Goal: Information Seeking & Learning: Find specific fact

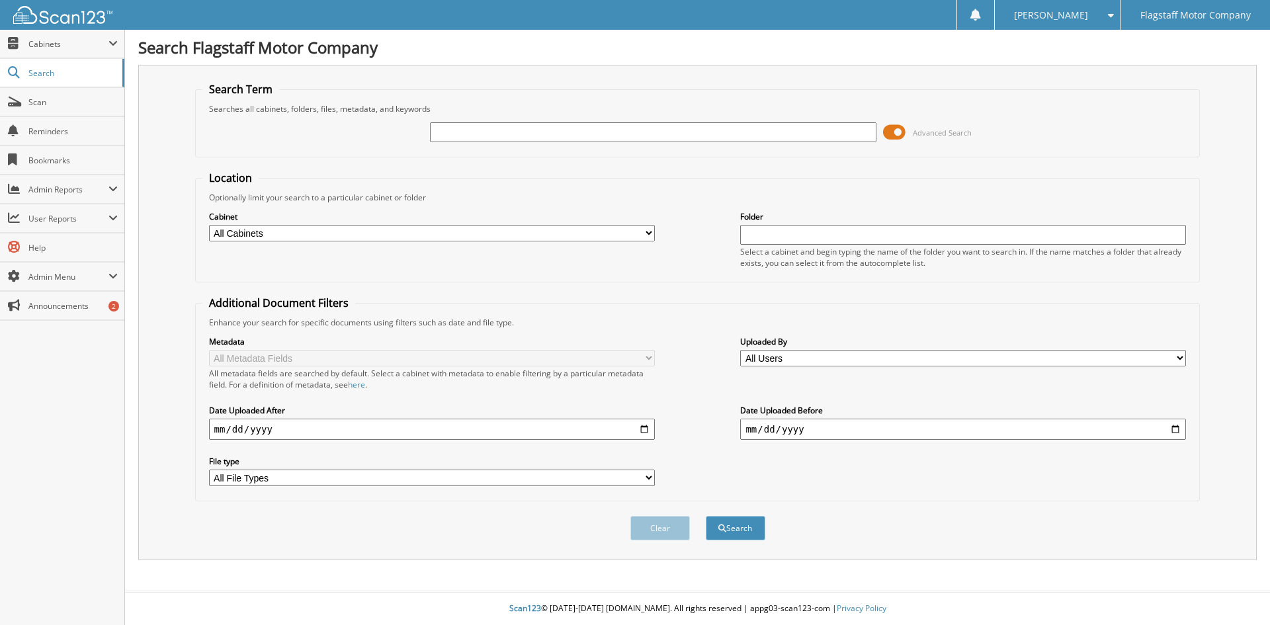
click at [616, 130] on input "text" at bounding box center [653, 132] width 446 height 20
type input "apacada"
click at [706, 516] on button "Search" at bounding box center [736, 528] width 60 height 24
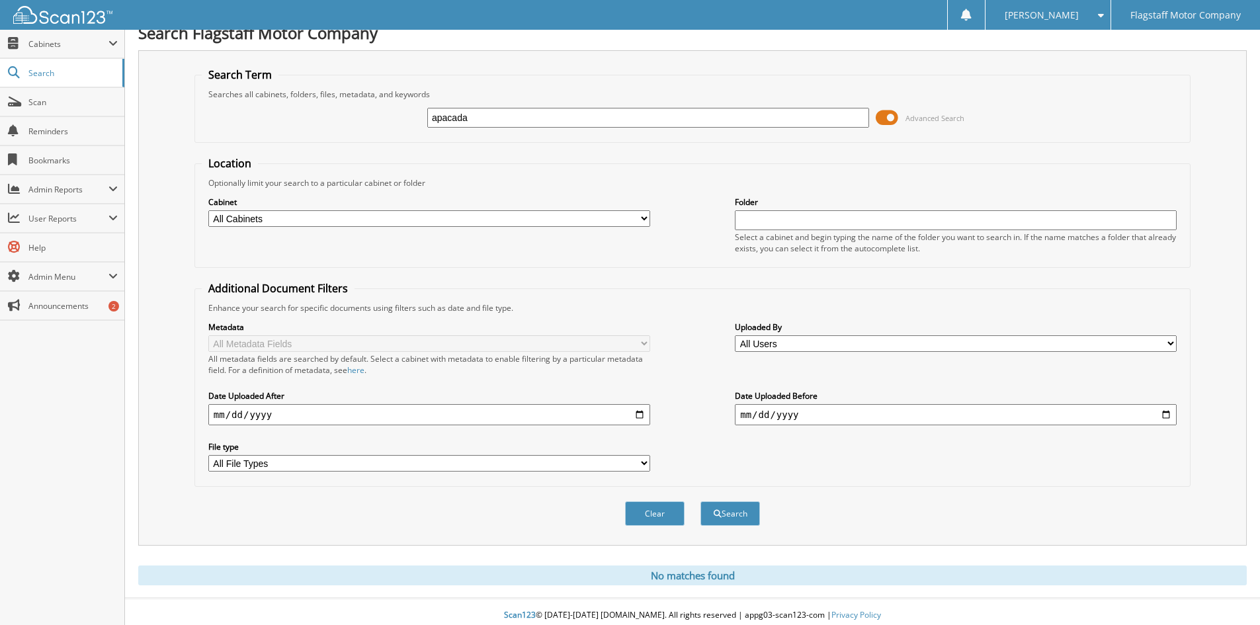
scroll to position [22, 0]
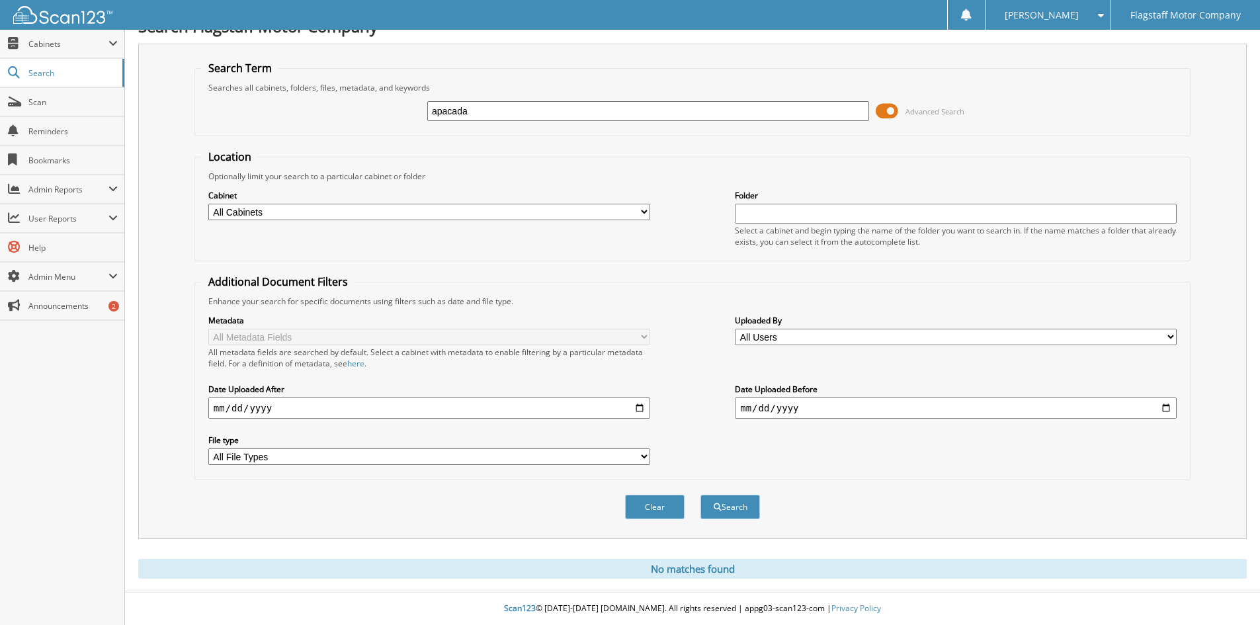
click at [447, 108] on input "apacada" at bounding box center [648, 111] width 442 height 20
type input "apocada"
click at [700, 495] on button "Search" at bounding box center [730, 507] width 60 height 24
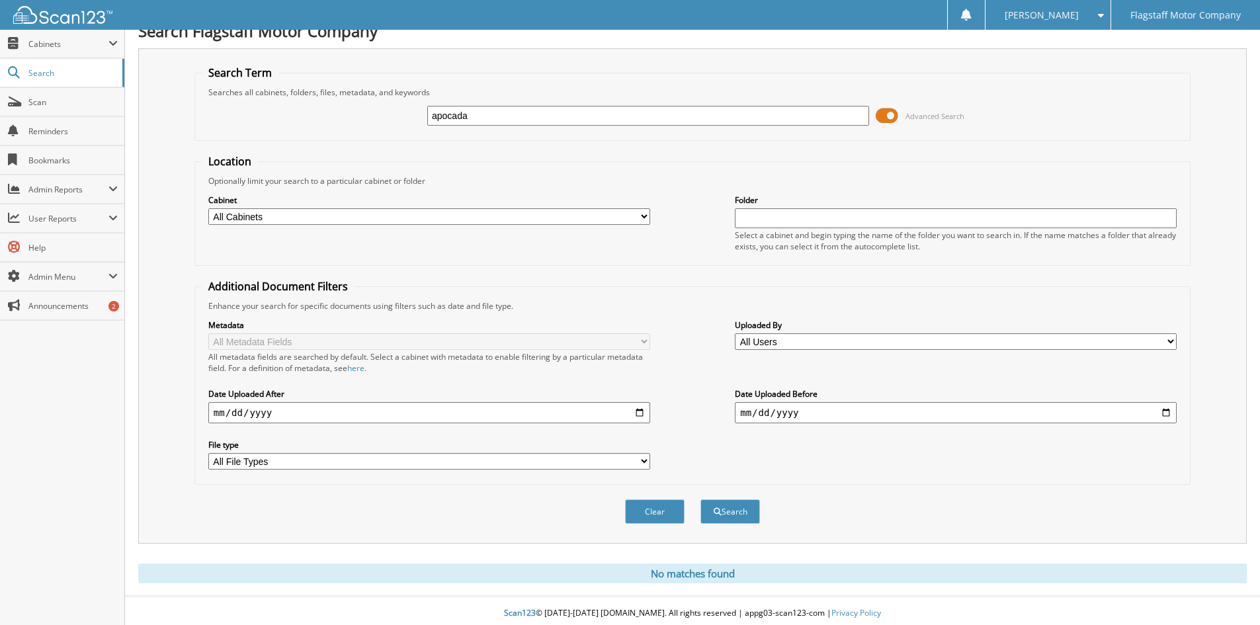
scroll to position [22, 0]
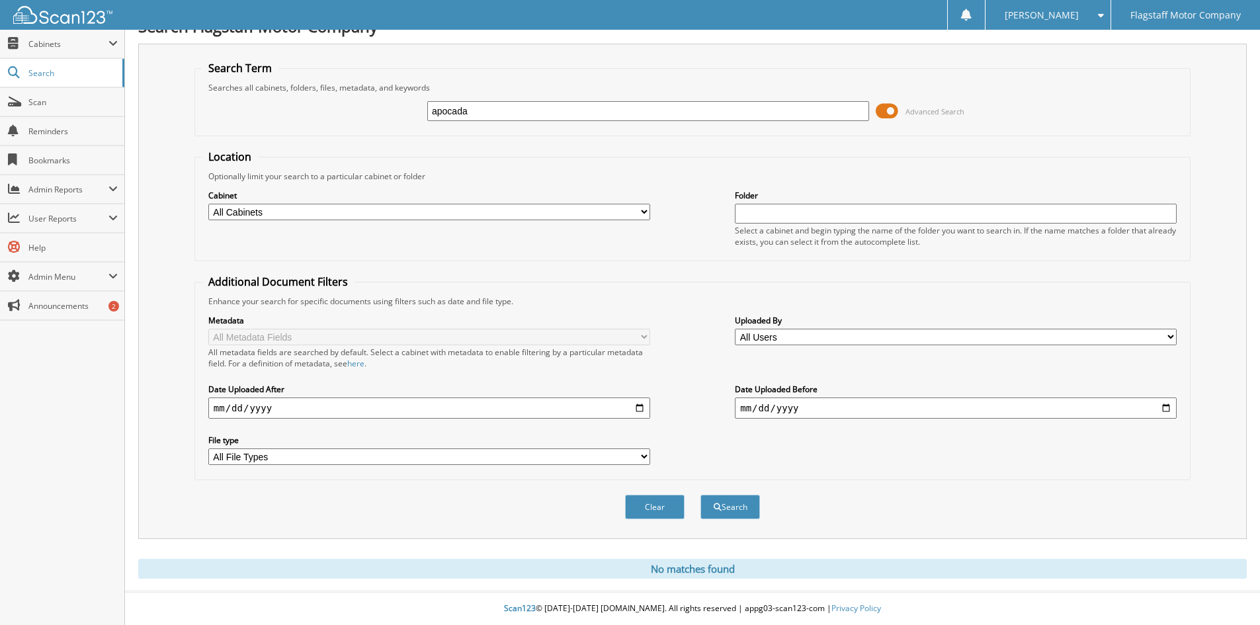
click at [495, 114] on input "apocada" at bounding box center [648, 111] width 442 height 20
type input "ap"
click at [700, 495] on button "Search" at bounding box center [730, 507] width 60 height 24
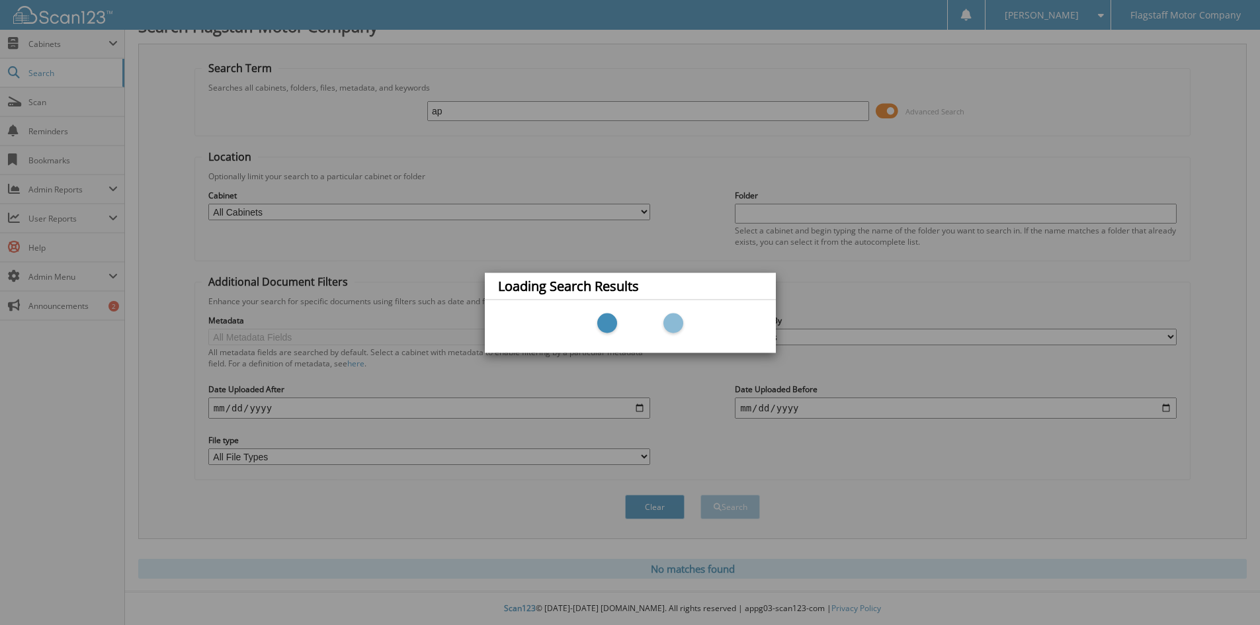
click at [464, 117] on div "Loading Search Results" at bounding box center [630, 312] width 1260 height 625
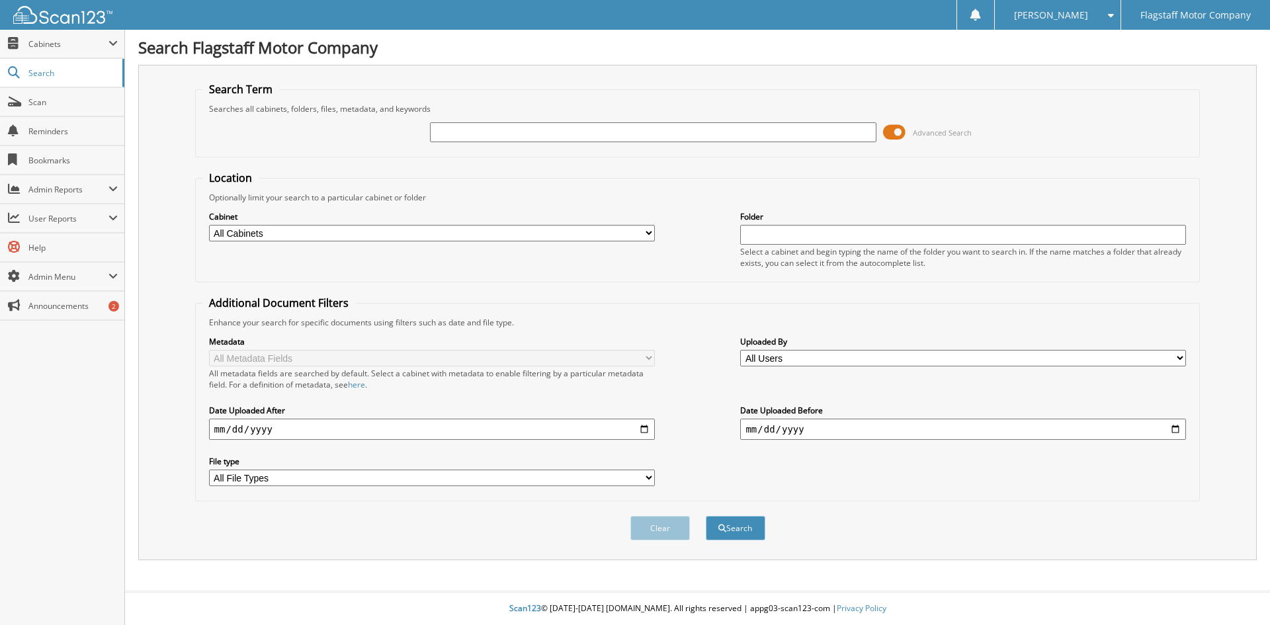
click at [585, 140] on input "text" at bounding box center [653, 132] width 446 height 20
type input "capa"
click at [706, 516] on button "Search" at bounding box center [736, 528] width 60 height 24
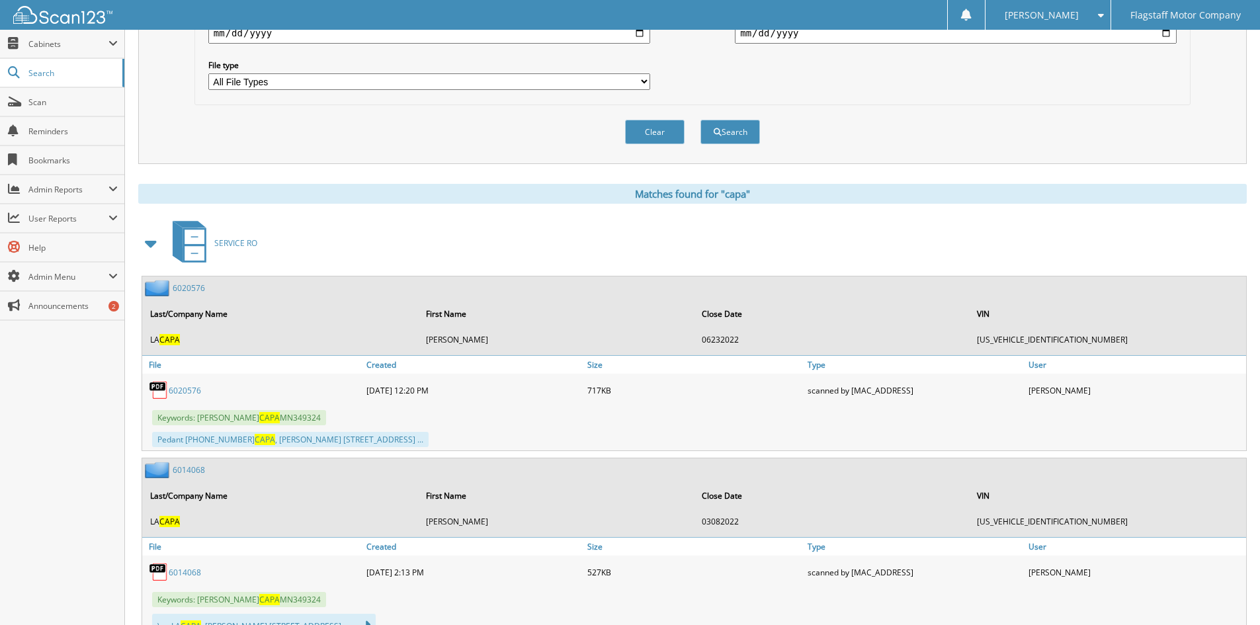
scroll to position [397, 0]
click at [152, 246] on span at bounding box center [151, 243] width 19 height 24
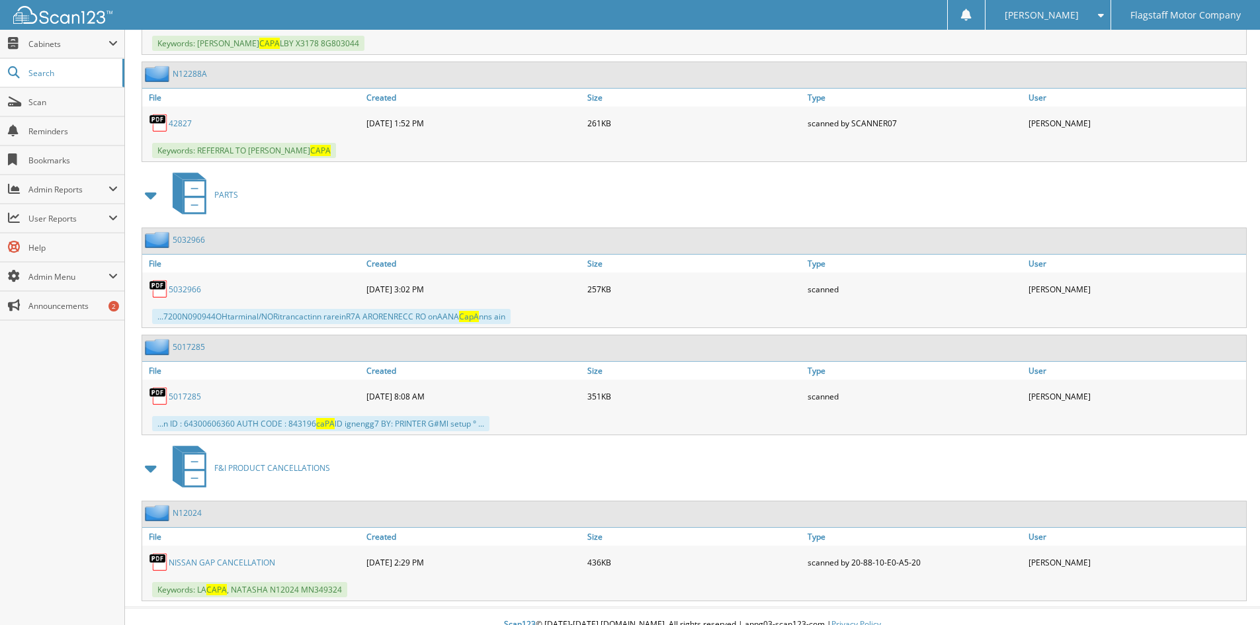
scroll to position [4613, 0]
